Goal: Check status

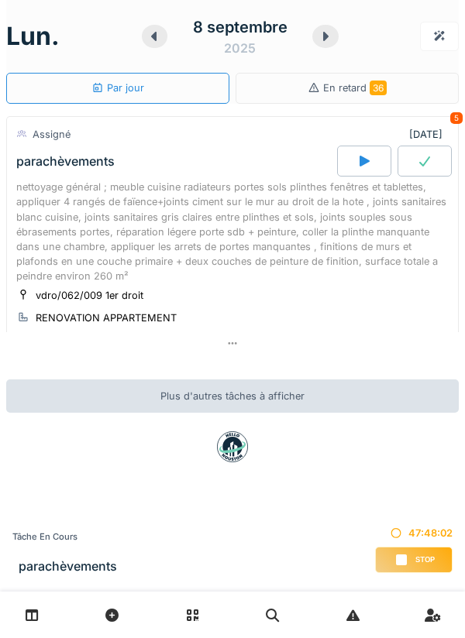
click at [354, 157] on div at bounding box center [364, 161] width 54 height 31
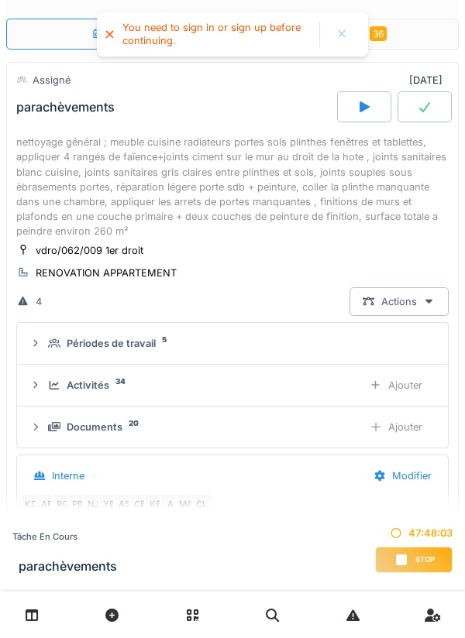
scroll to position [187, 0]
click at [358, 103] on icon at bounding box center [363, 107] width 15 height 12
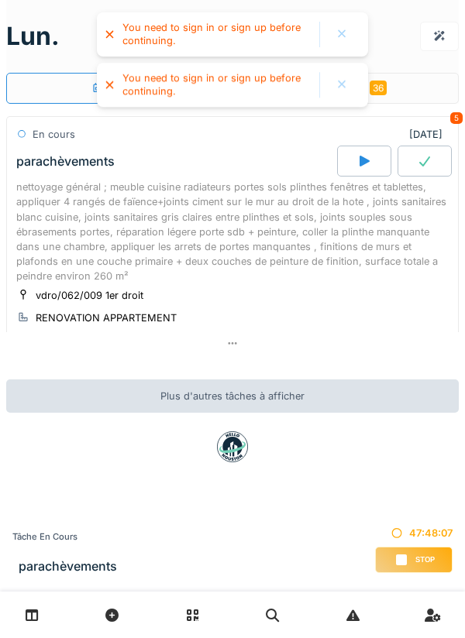
scroll to position [0, 0]
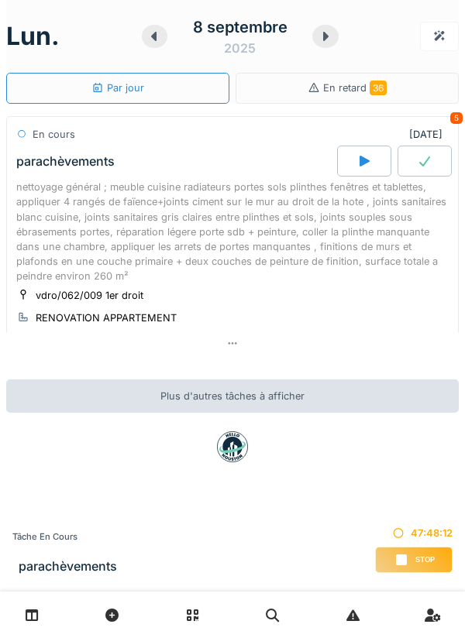
click at [420, 556] on span "Stop" at bounding box center [424, 559] width 19 height 11
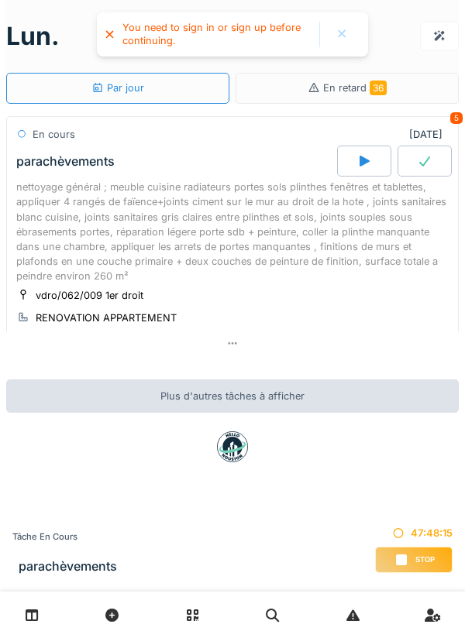
click at [39, 616] on link at bounding box center [31, 615] width 39 height 36
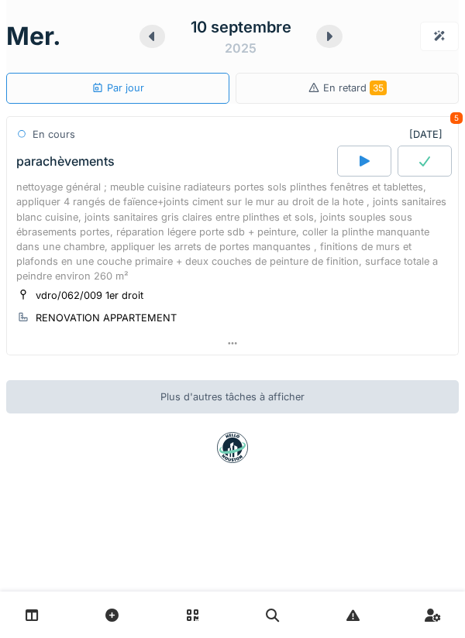
click at [355, 151] on div at bounding box center [364, 161] width 54 height 31
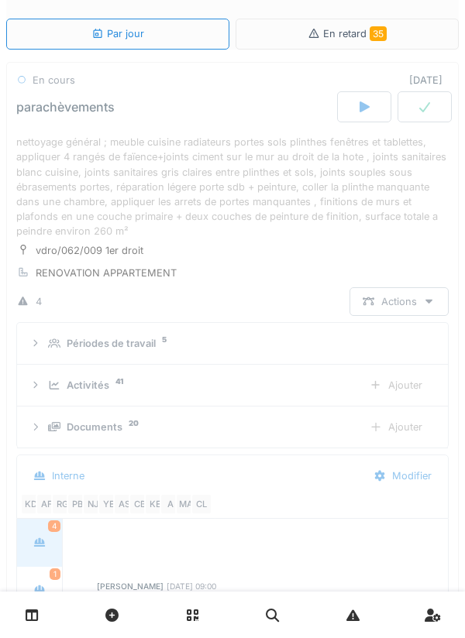
scroll to position [187, 0]
